Goal: Use online tool/utility: Utilize a website feature to perform a specific function

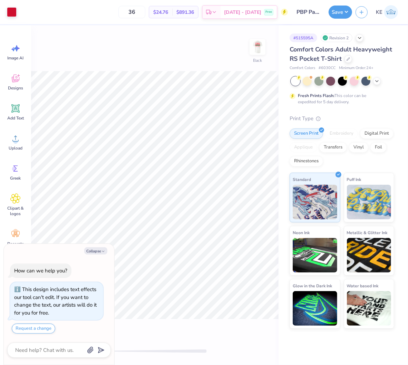
click at [272, 50] on div "Back" at bounding box center [154, 195] width 247 height 340
click at [259, 43] on img at bounding box center [258, 47] width 28 height 28
click at [93, 247] on button "Collapse" at bounding box center [95, 250] width 23 height 7
type textarea "x"
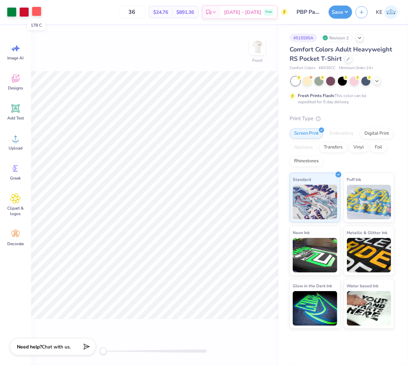
click at [40, 12] on div at bounding box center [37, 12] width 10 height 10
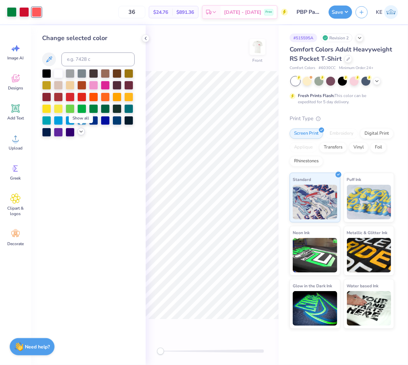
click at [81, 134] on icon at bounding box center [81, 132] width 6 height 6
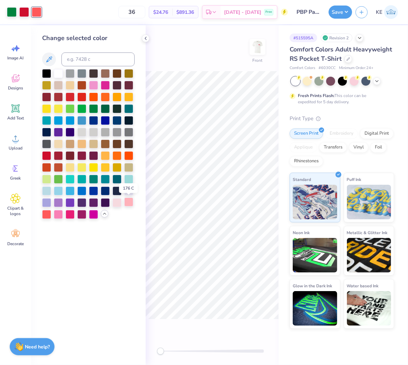
click at [127, 204] on div at bounding box center [128, 201] width 9 height 9
click at [148, 37] on icon at bounding box center [146, 39] width 6 height 6
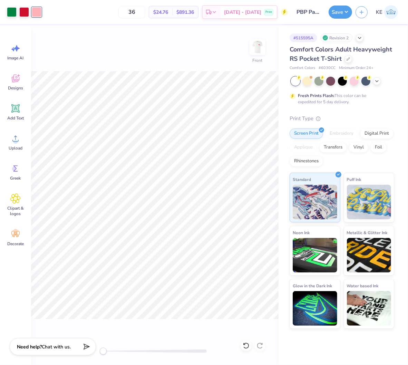
click at [219, 68] on div "Front" at bounding box center [154, 195] width 247 height 340
click at [346, 12] on button "Save" at bounding box center [340, 10] width 23 height 13
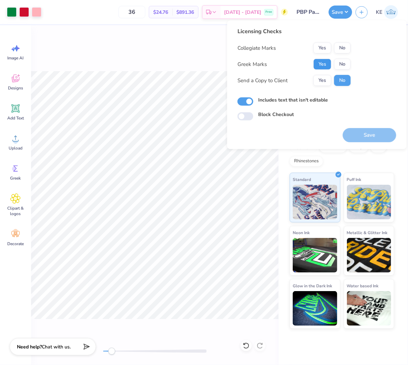
click at [325, 67] on button "Yes" at bounding box center [322, 64] width 18 height 11
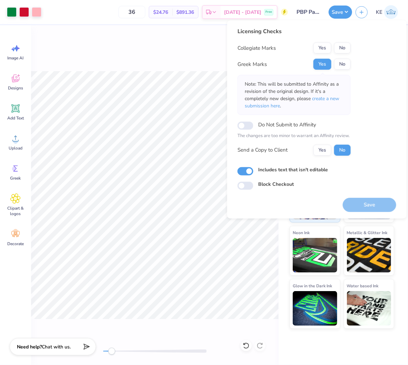
click at [335, 48] on button "No" at bounding box center [342, 47] width 17 height 11
click at [368, 204] on button "Save" at bounding box center [369, 204] width 53 height 14
drag, startPoint x: 160, startPoint y: 352, endPoint x: 163, endPoint y: 354, distance: 3.7
click at [160, 352] on div at bounding box center [155, 350] width 104 height 3
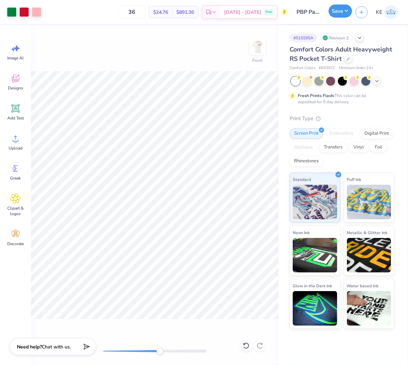
click at [344, 8] on button "Save" at bounding box center [340, 10] width 23 height 13
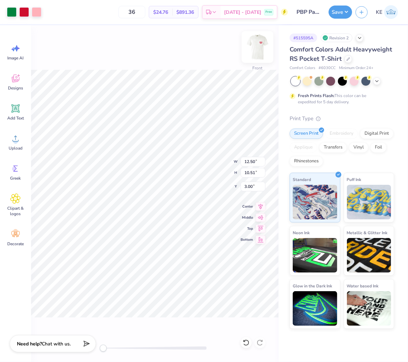
click at [261, 42] on img at bounding box center [258, 47] width 28 height 28
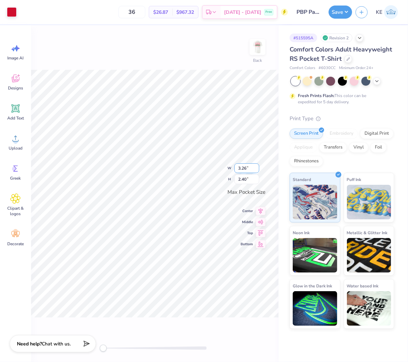
click at [243, 170] on input "3.26" at bounding box center [246, 168] width 25 height 10
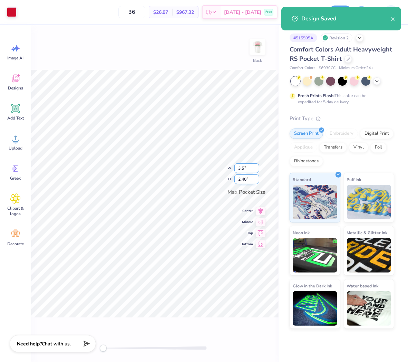
type input "3.5"
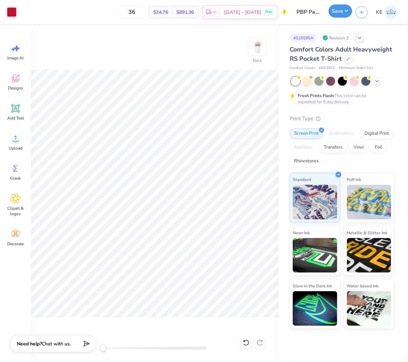
click at [347, 8] on button "Save" at bounding box center [340, 10] width 23 height 13
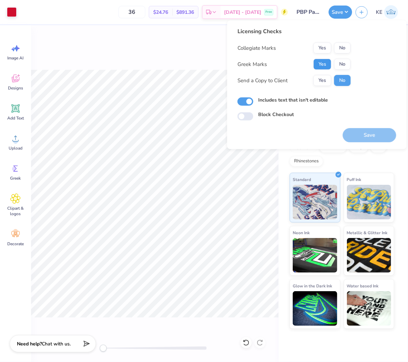
click at [323, 63] on button "Yes" at bounding box center [322, 64] width 18 height 11
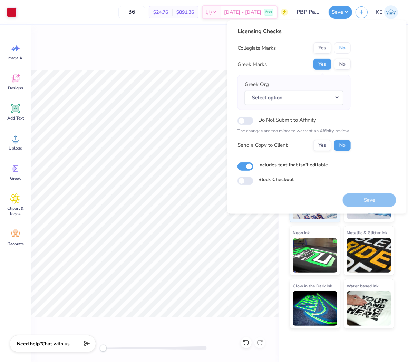
click at [343, 46] on button "No" at bounding box center [342, 47] width 17 height 11
click at [368, 203] on button "Save" at bounding box center [369, 200] width 53 height 14
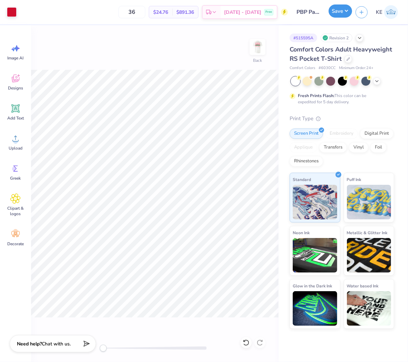
click at [345, 13] on button "Save" at bounding box center [340, 10] width 23 height 13
